Goal: Find specific page/section: Find specific page/section

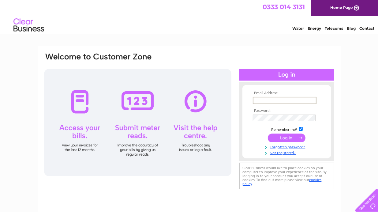
click at [264, 100] on input "text" at bounding box center [285, 100] width 64 height 7
type input "cairns@enpd.co.uk"
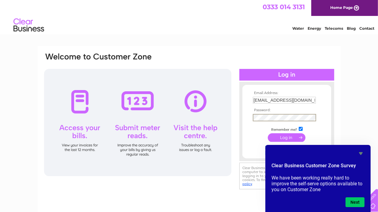
click at [280, 137] on input "submit" at bounding box center [287, 137] width 38 height 9
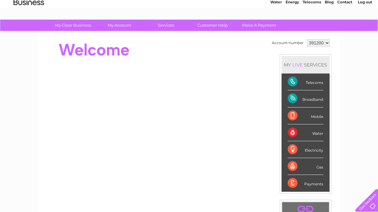
scroll to position [26, 0]
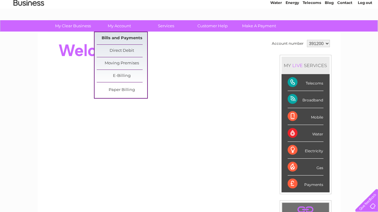
click at [121, 36] on link "Bills and Payments" at bounding box center [122, 38] width 50 height 12
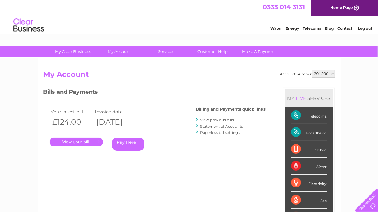
click at [70, 139] on link "." at bounding box center [76, 141] width 53 height 9
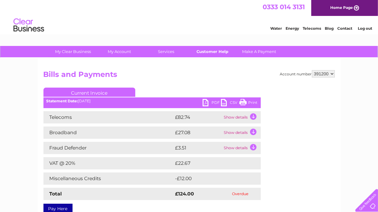
click at [213, 51] on link "Customer Help" at bounding box center [212, 51] width 50 height 11
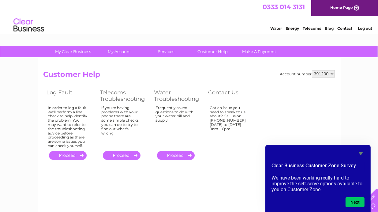
click at [343, 28] on link "Contact" at bounding box center [344, 28] width 15 height 5
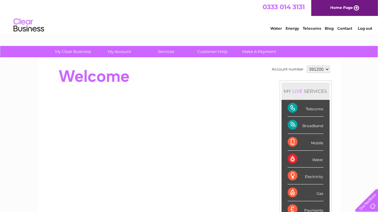
click at [364, 27] on link "Log out" at bounding box center [365, 28] width 14 height 5
